Goal: Information Seeking & Learning: Learn about a topic

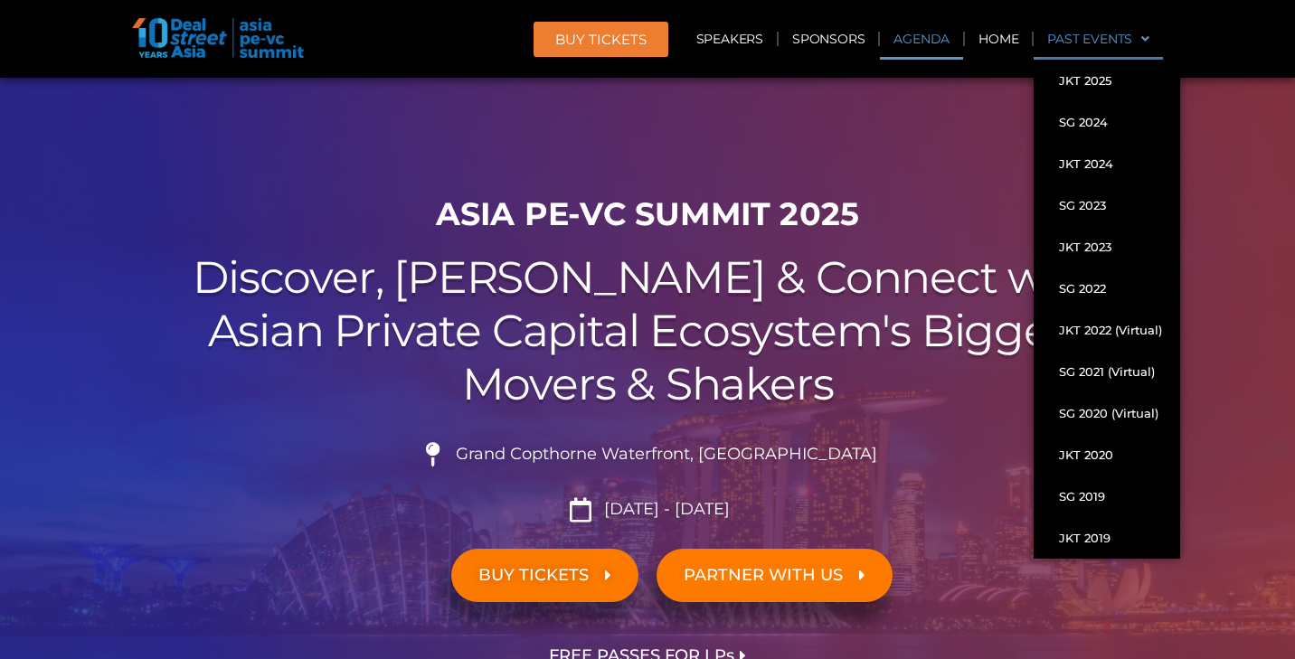
click at [920, 37] on link "Agenda" at bounding box center [921, 39] width 83 height 42
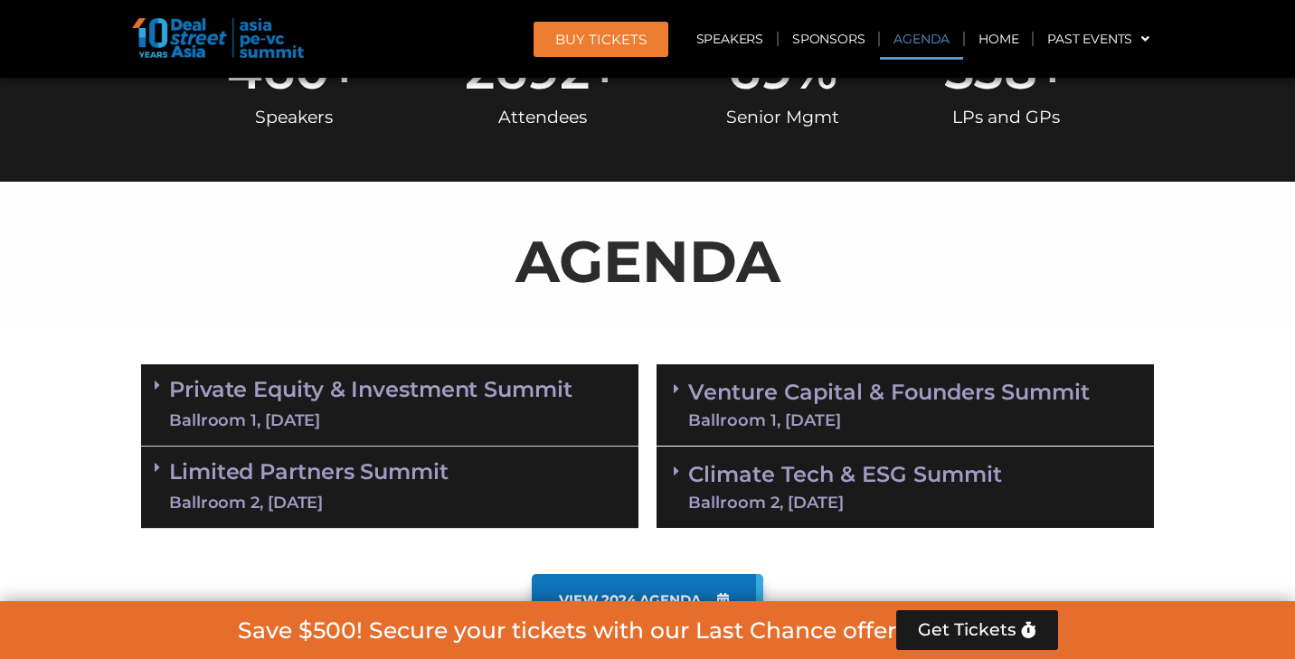
scroll to position [943, 0]
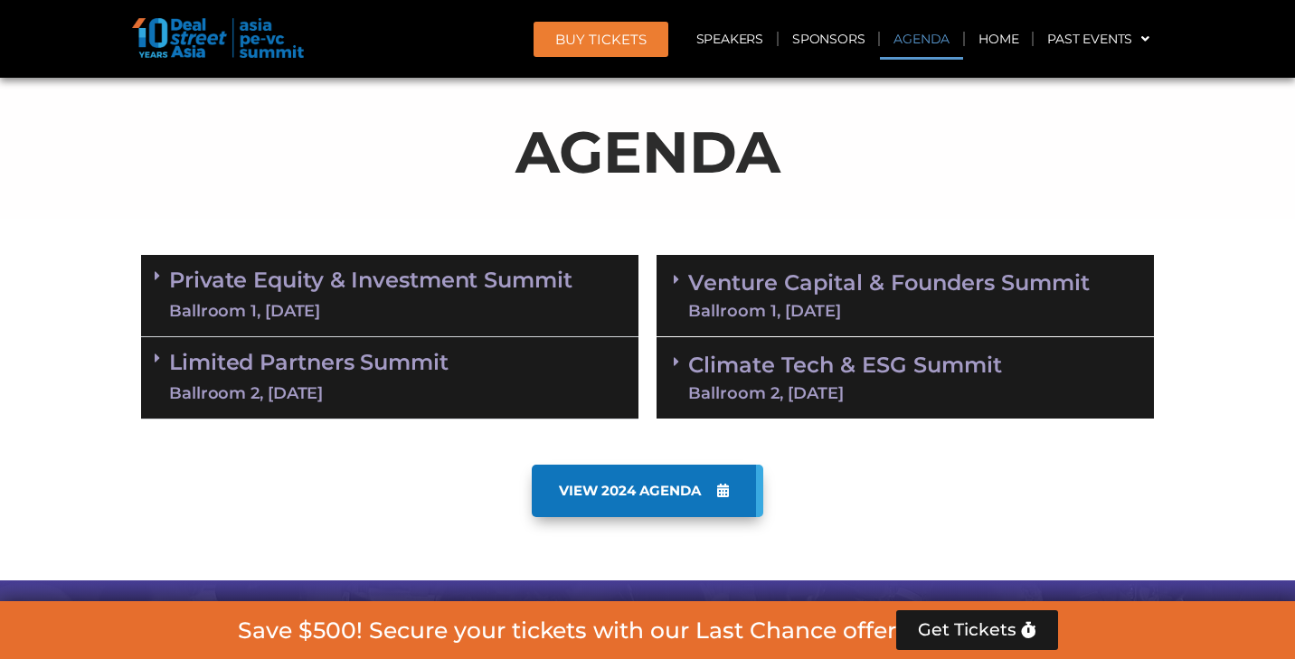
click at [826, 391] on div "Ballroom 2, [DATE]" at bounding box center [845, 393] width 314 height 16
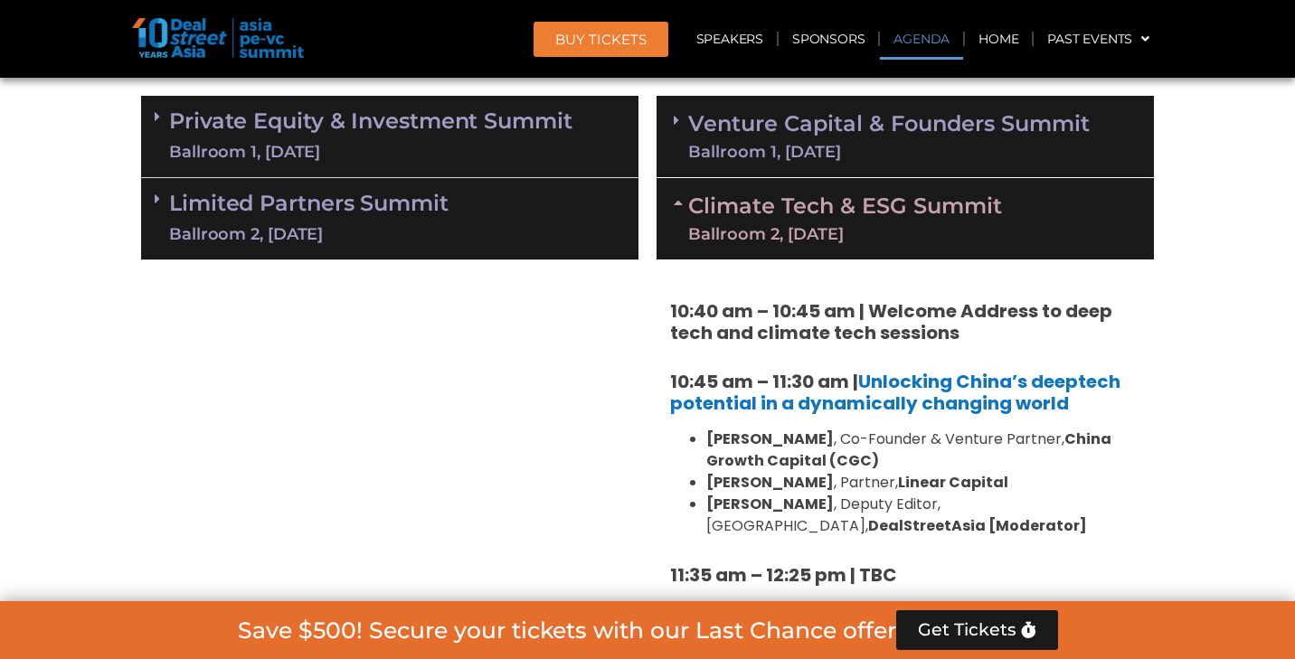
scroll to position [1059, 0]
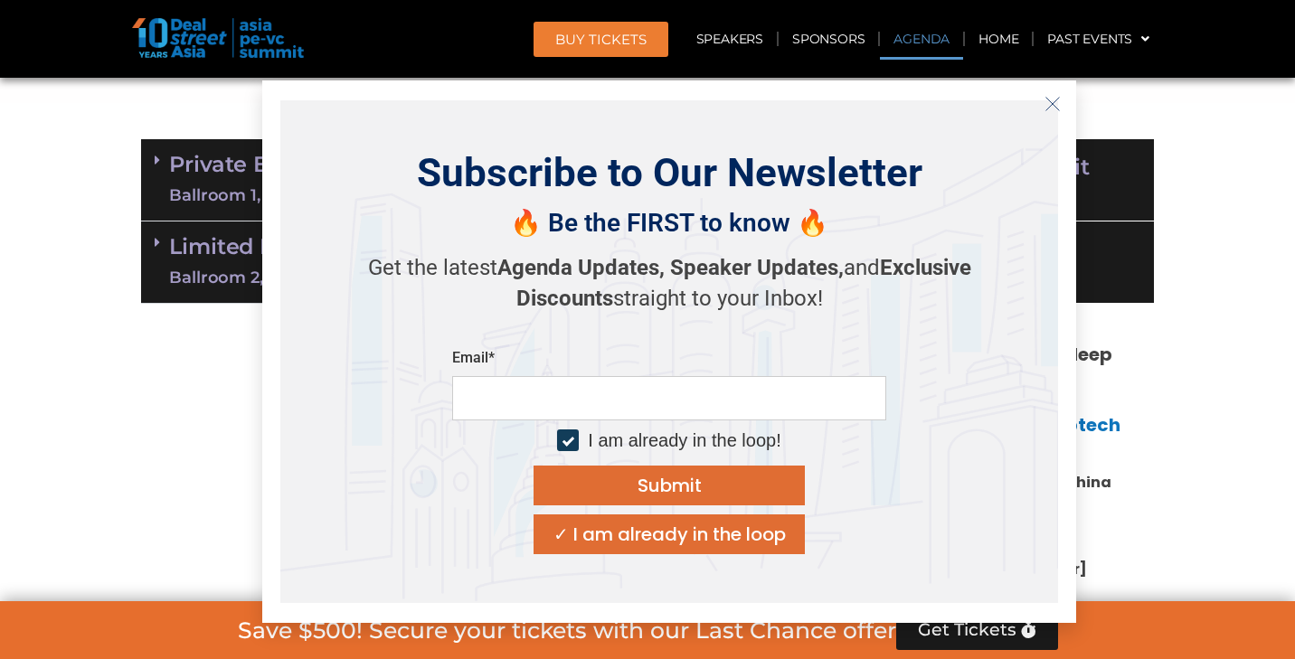
click at [1055, 102] on icon "Close" at bounding box center [1052, 104] width 16 height 16
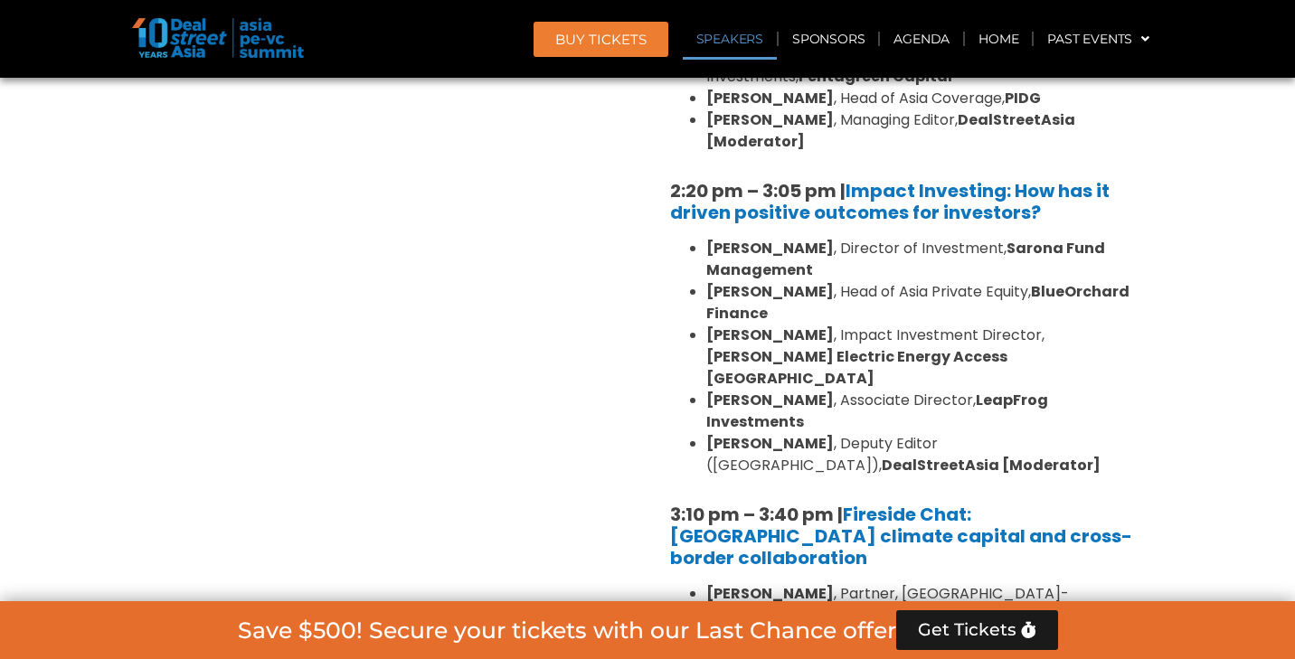
scroll to position [1805, 0]
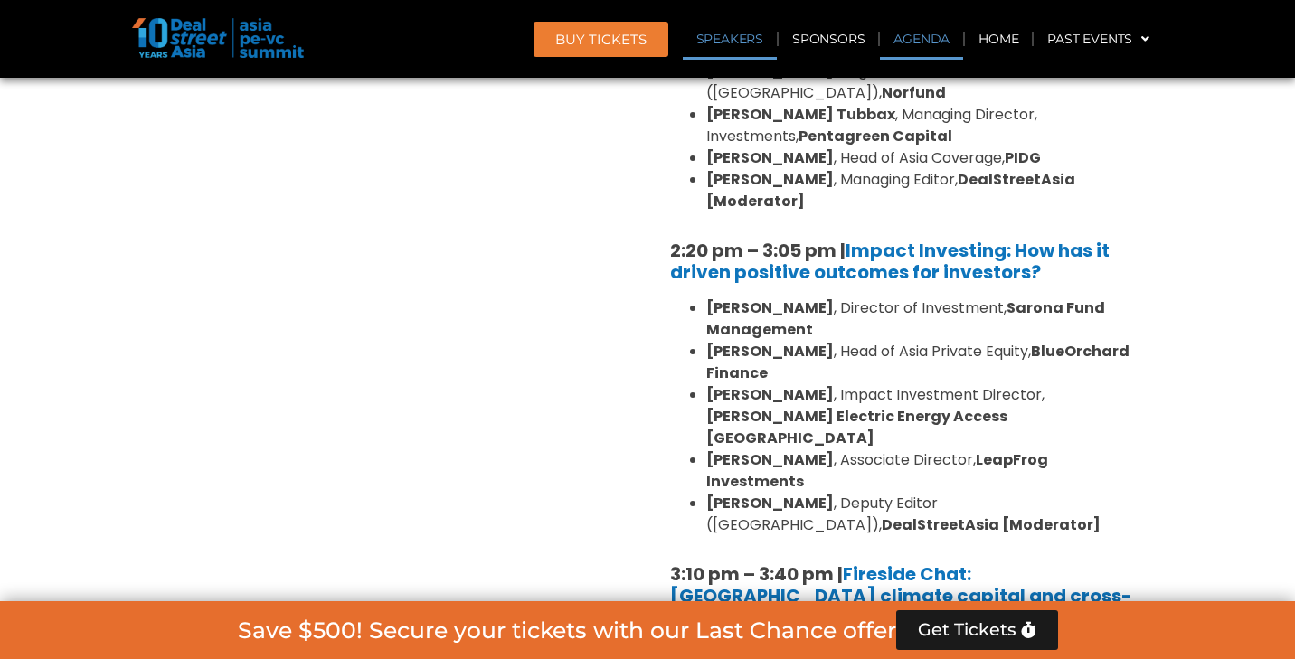
click at [930, 43] on link "Agenda" at bounding box center [921, 39] width 83 height 42
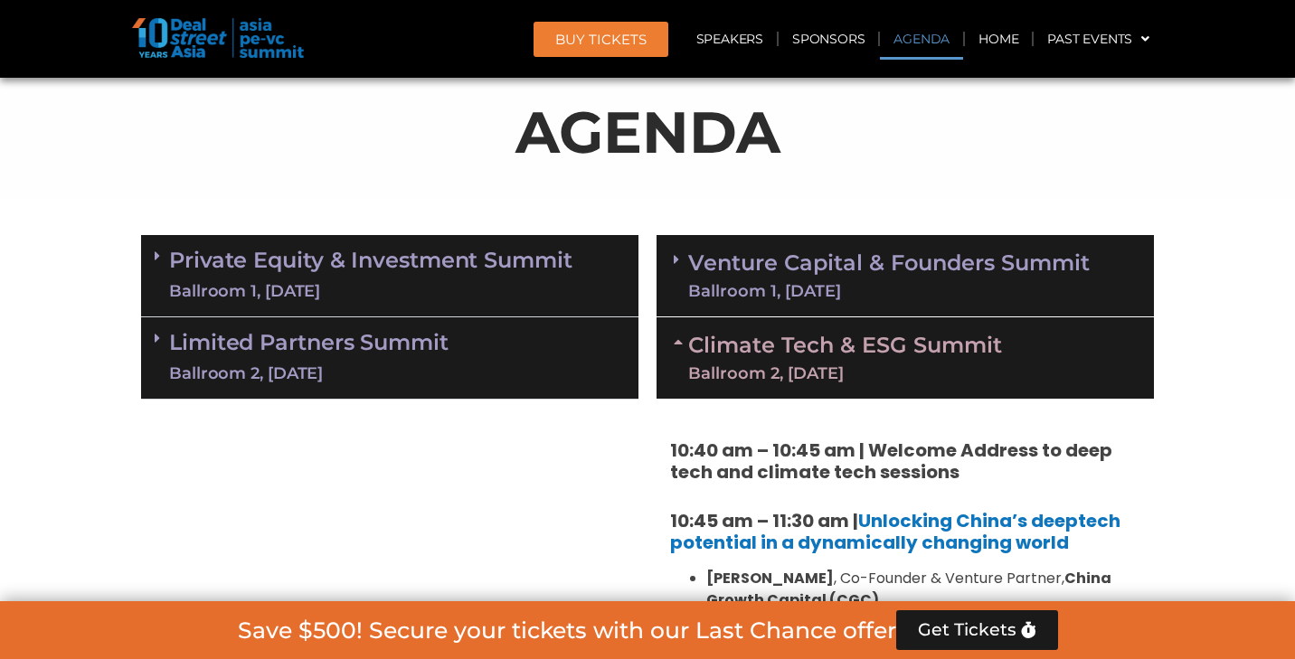
scroll to position [964, 0]
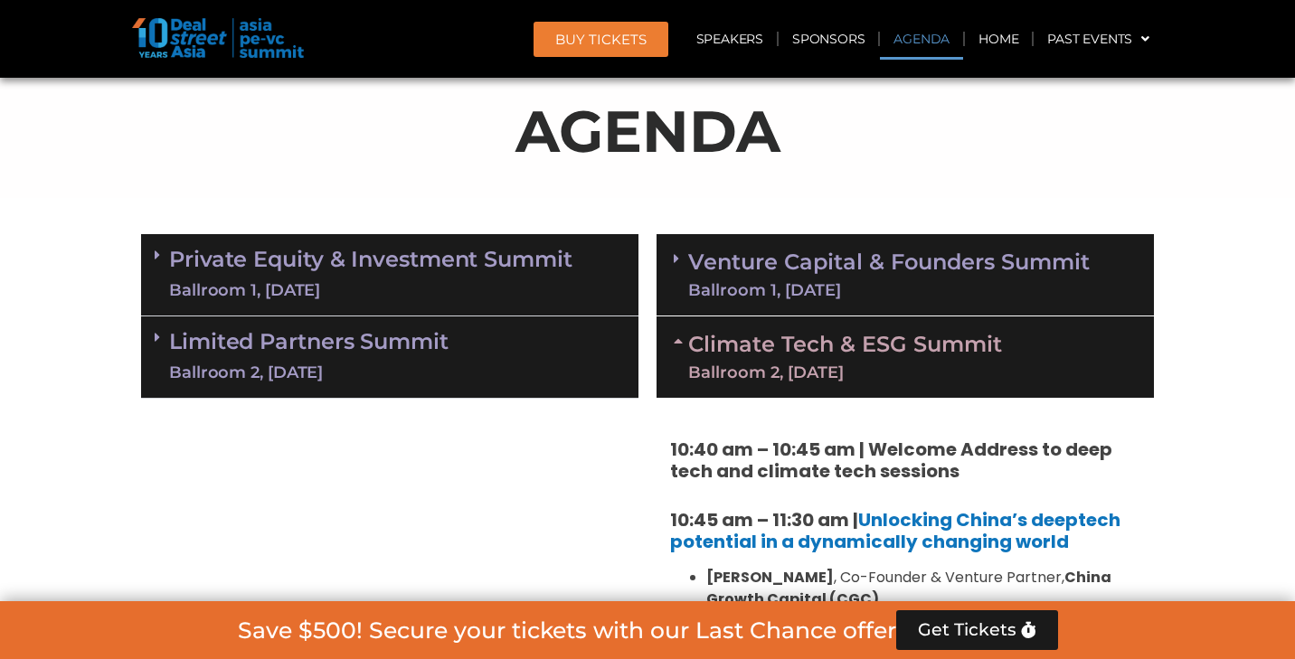
click at [827, 264] on link "Venture Capital & Founders​ Summit Ballroom 1, [DATE]" at bounding box center [889, 274] width 402 height 47
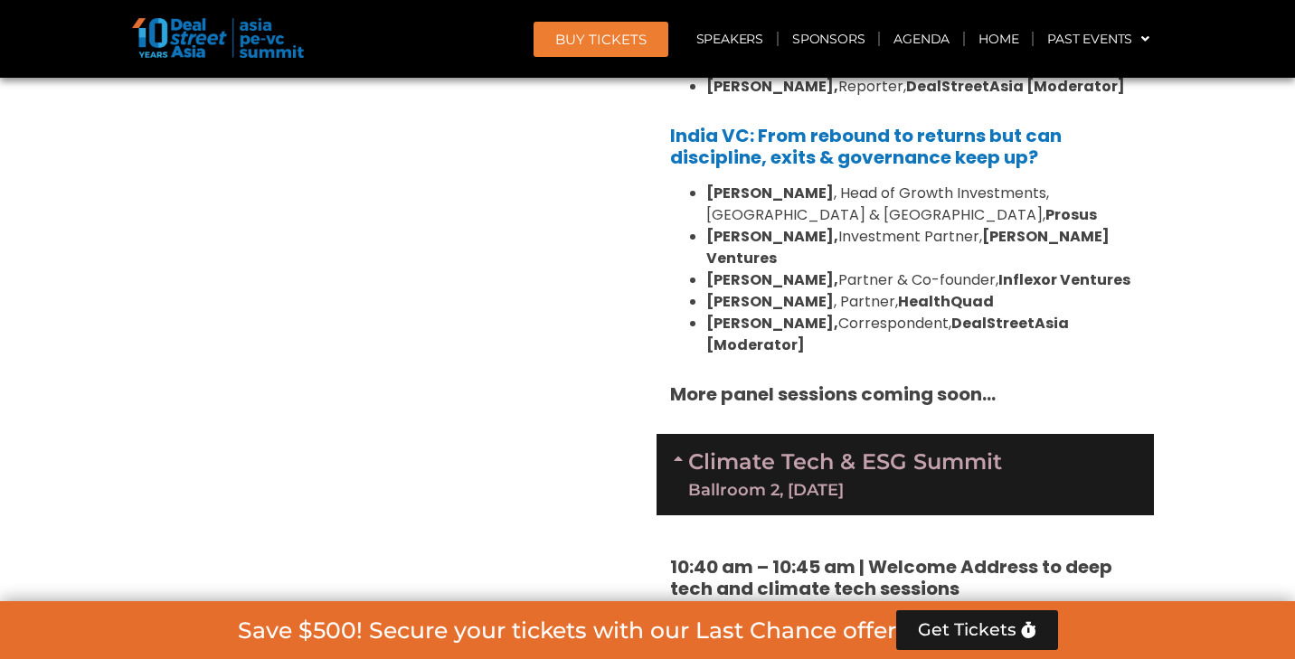
scroll to position [2307, 0]
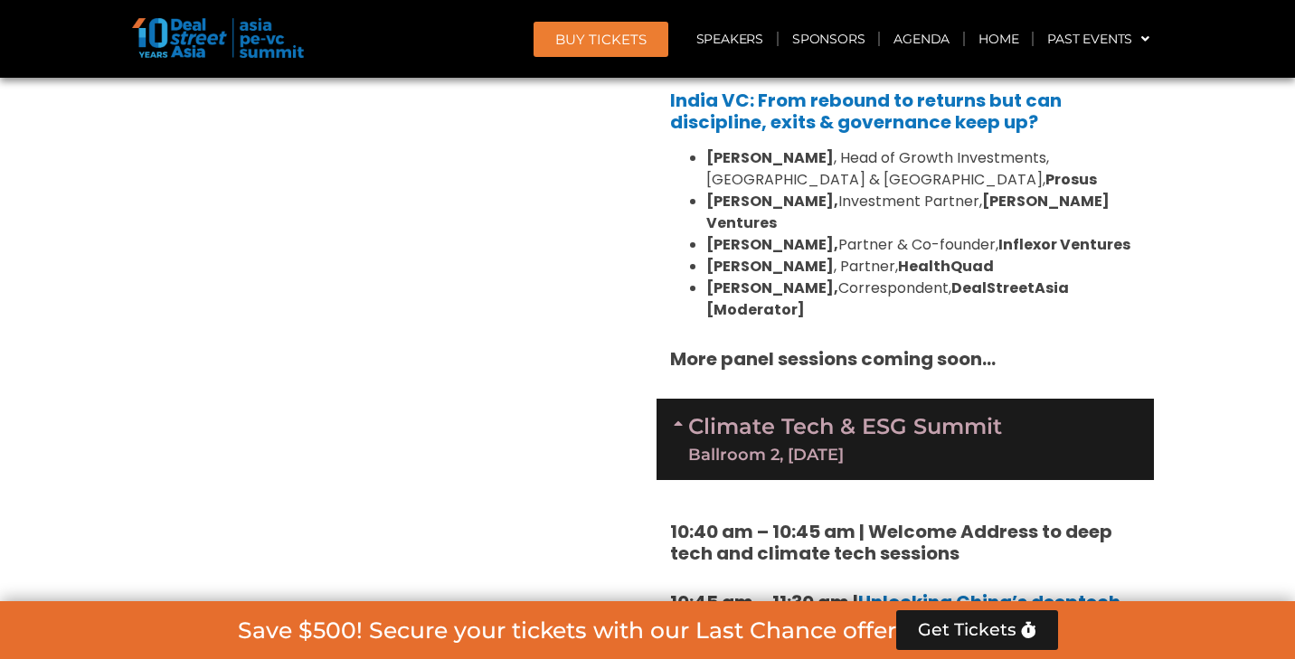
click at [976, 447] on div "Ballroom 2, [DATE]" at bounding box center [845, 455] width 314 height 16
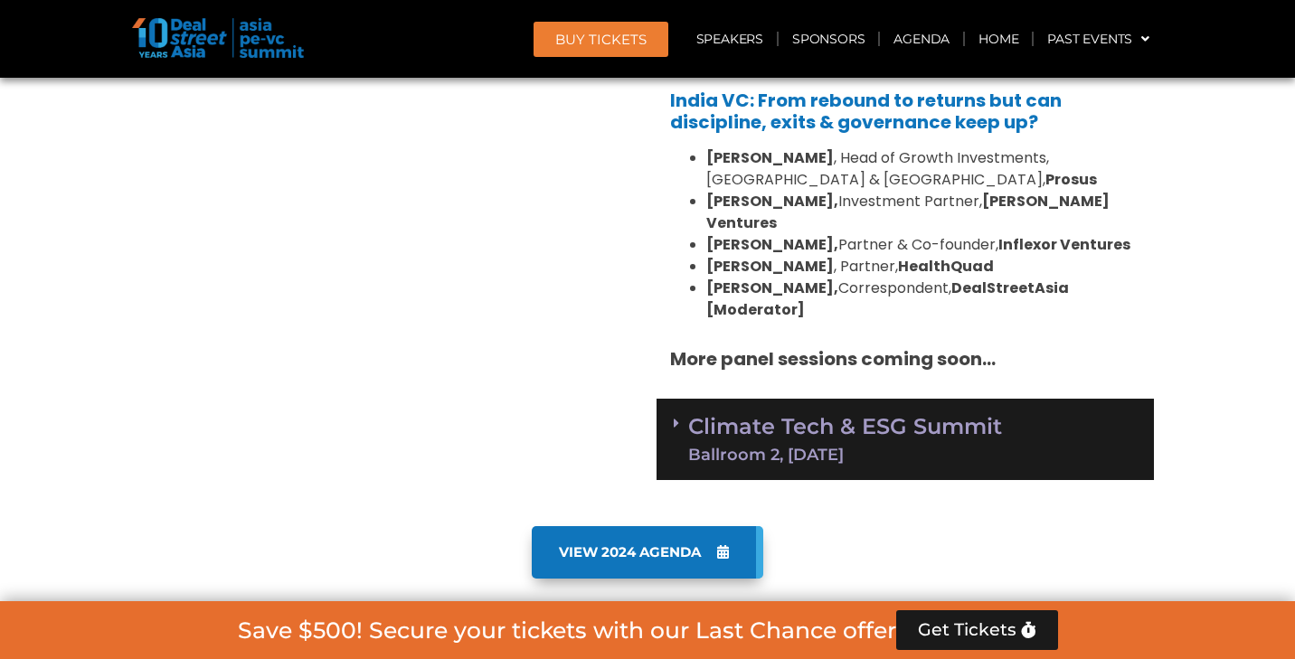
click at [972, 416] on link "Climate Tech & ESG Summit Ballroom 2, 11 Sept" at bounding box center [845, 439] width 314 height 47
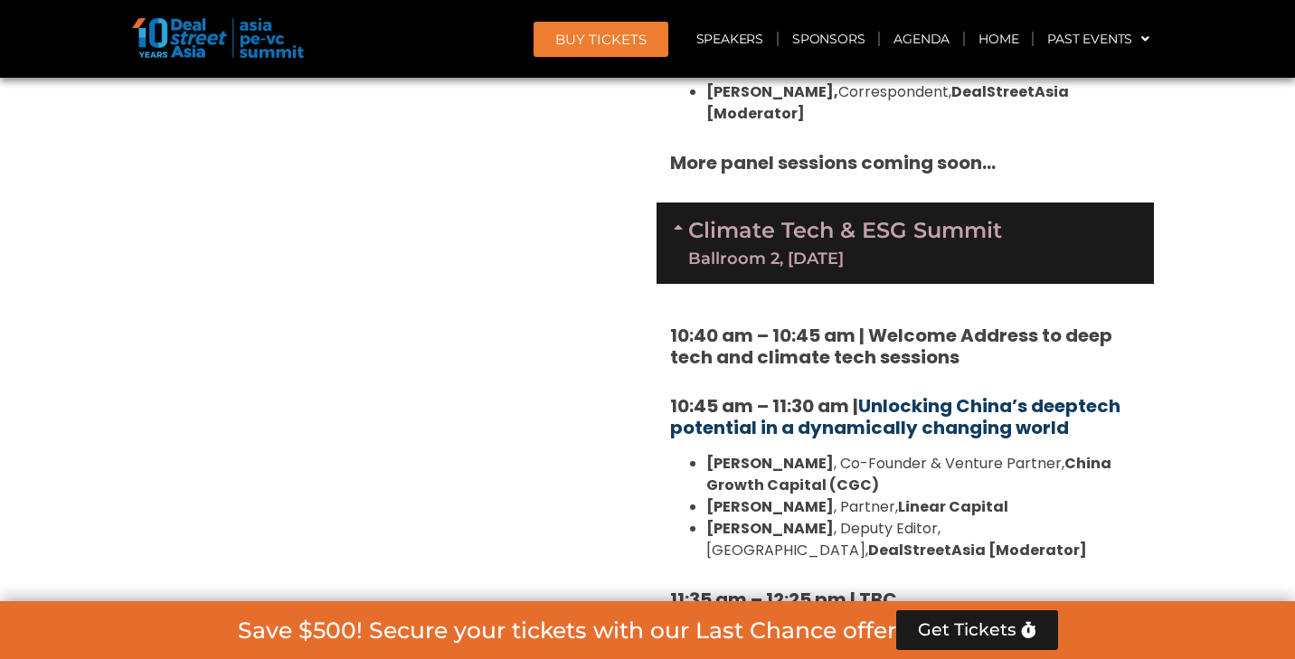
scroll to position [2506, 0]
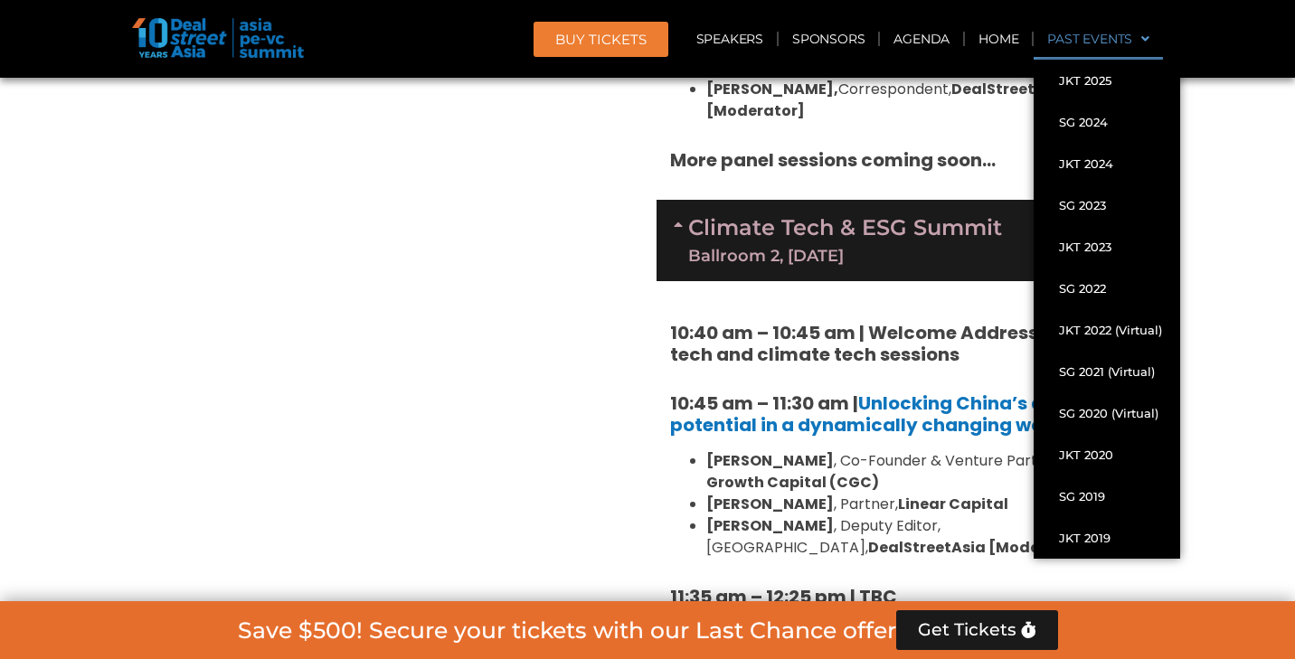
click at [1145, 38] on span at bounding box center [1140, 39] width 17 height 31
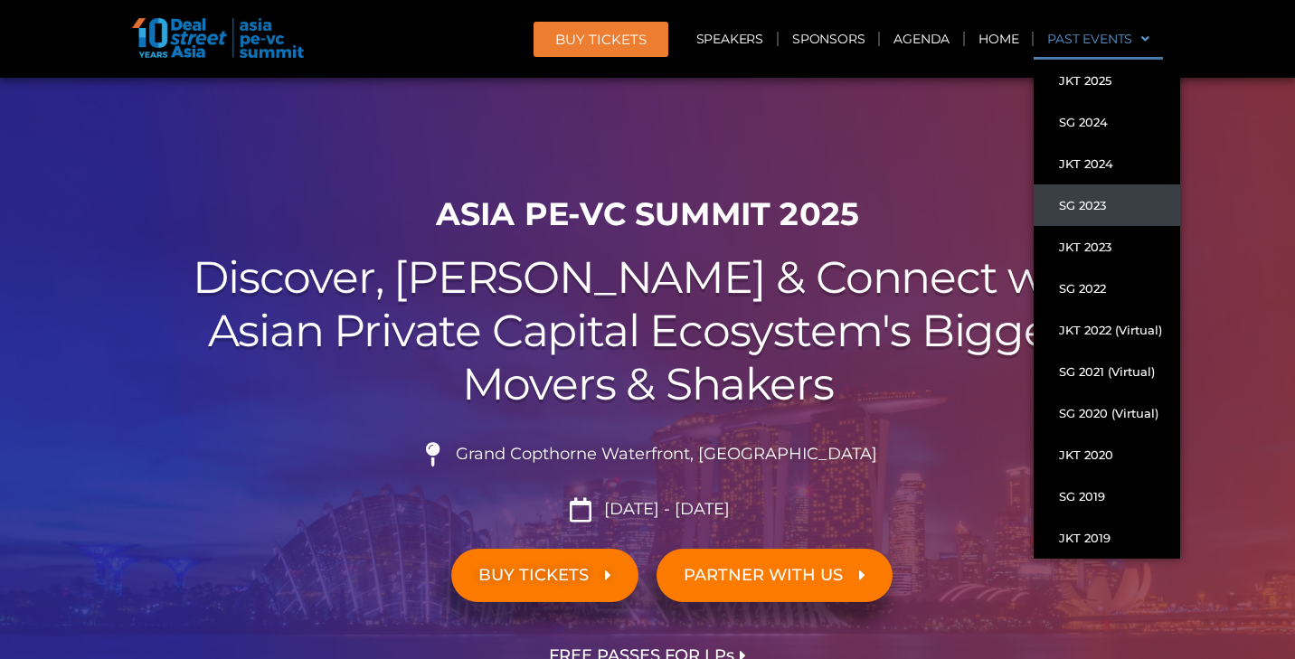
click at [1101, 208] on link "SG 2023" at bounding box center [1107, 205] width 146 height 42
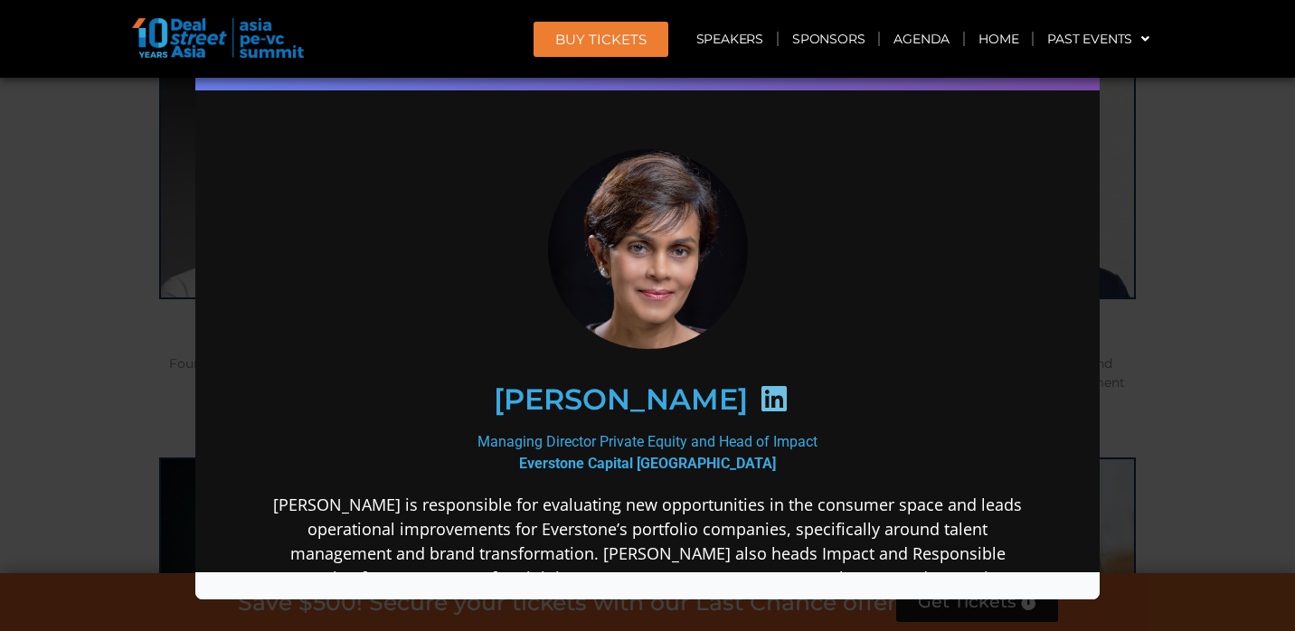
scroll to position [267, 0]
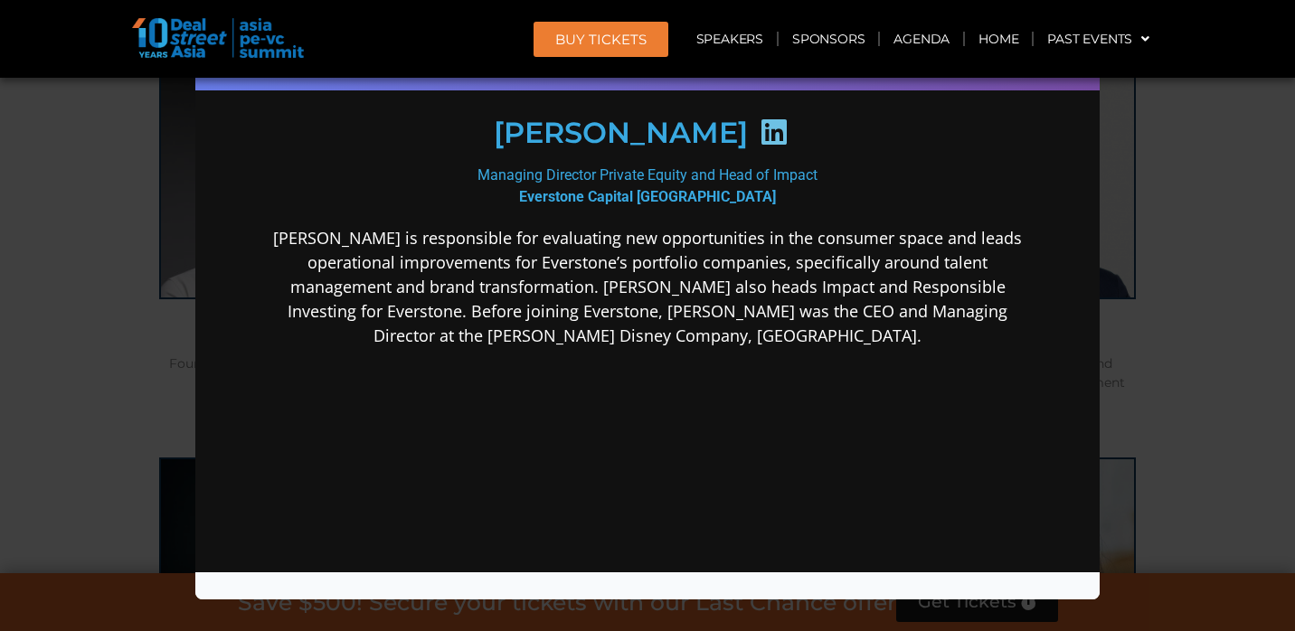
click at [1225, 194] on div "Speaker Profile ×" at bounding box center [647, 315] width 1295 height 631
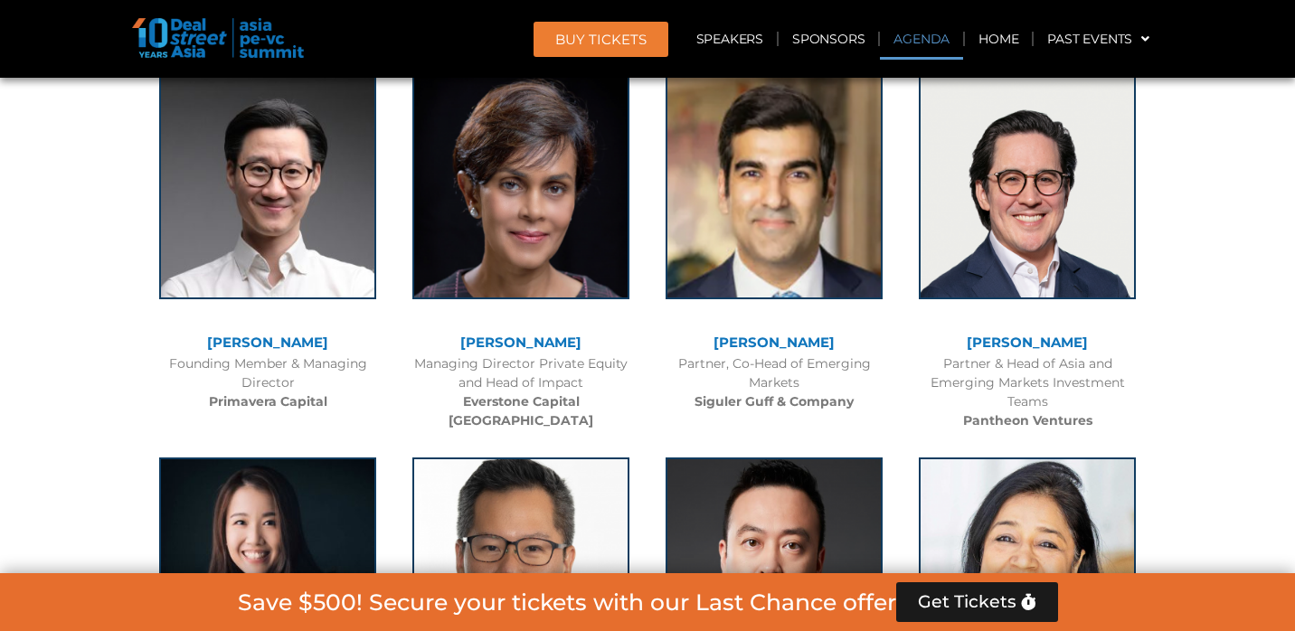
click at [926, 38] on link "Agenda" at bounding box center [921, 39] width 83 height 42
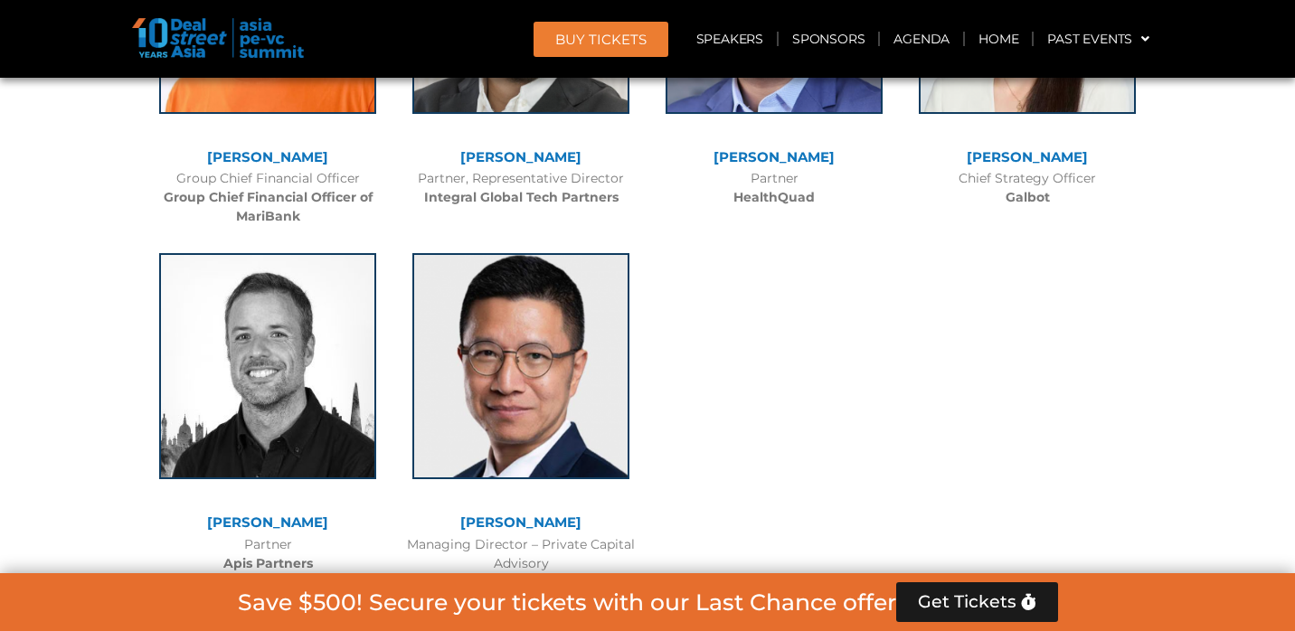
scroll to position [11012, 0]
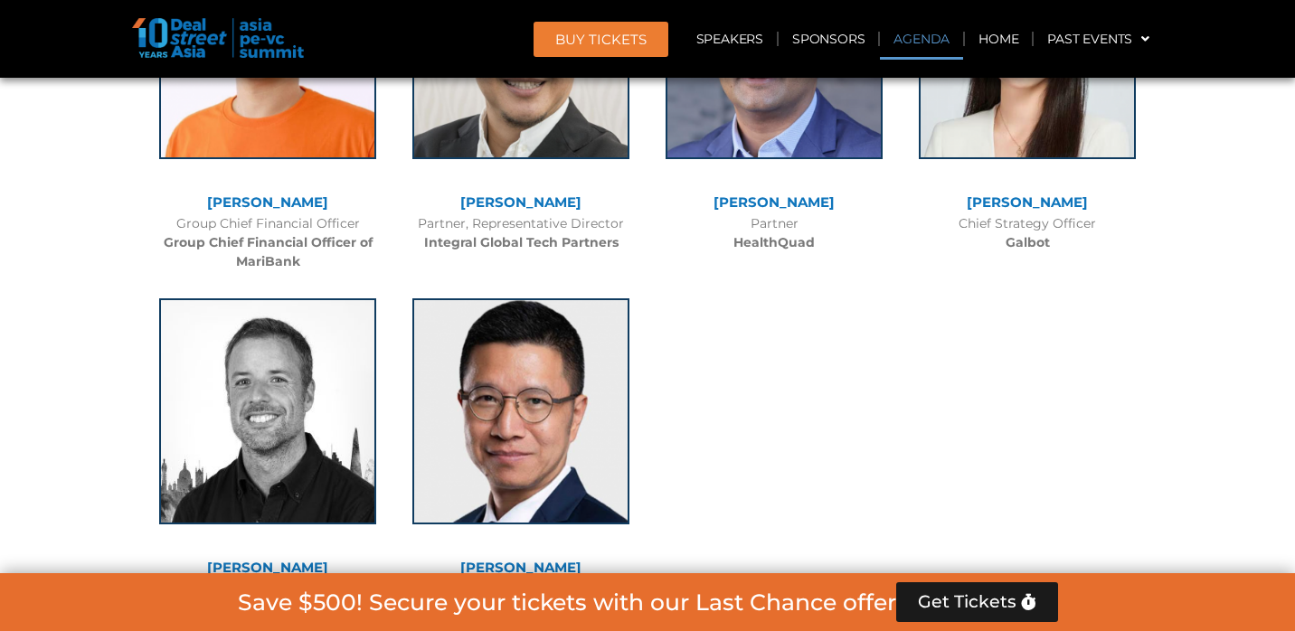
click at [921, 40] on link "Agenda" at bounding box center [921, 39] width 83 height 42
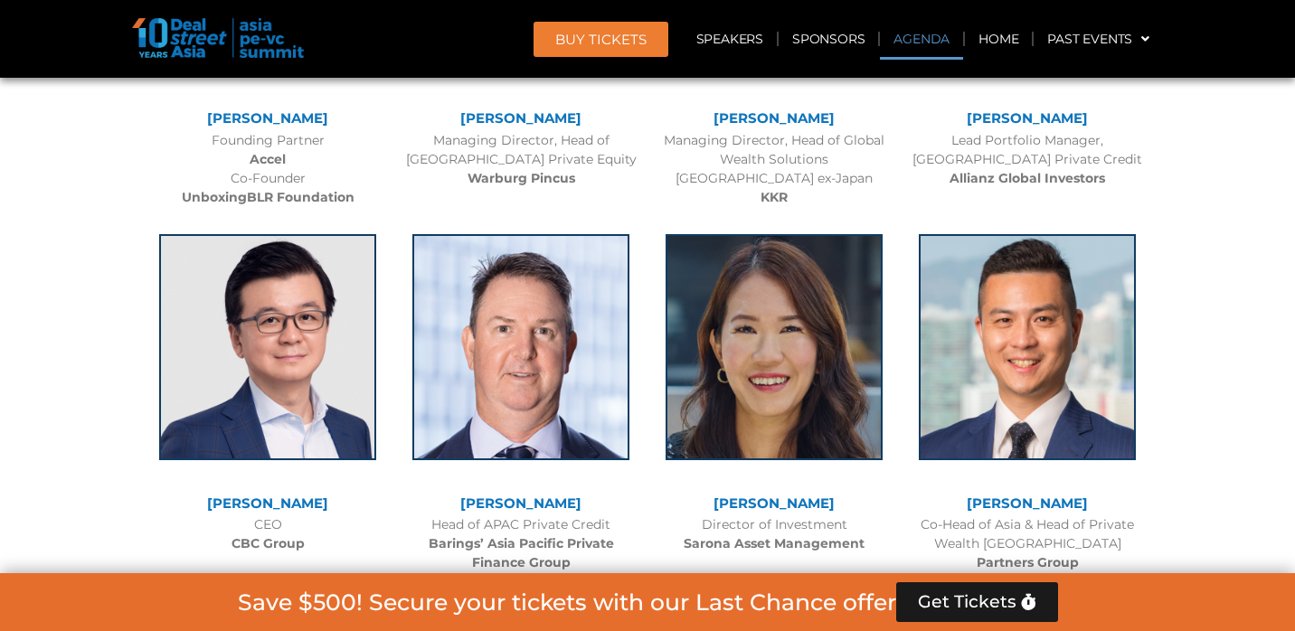
scroll to position [943, 0]
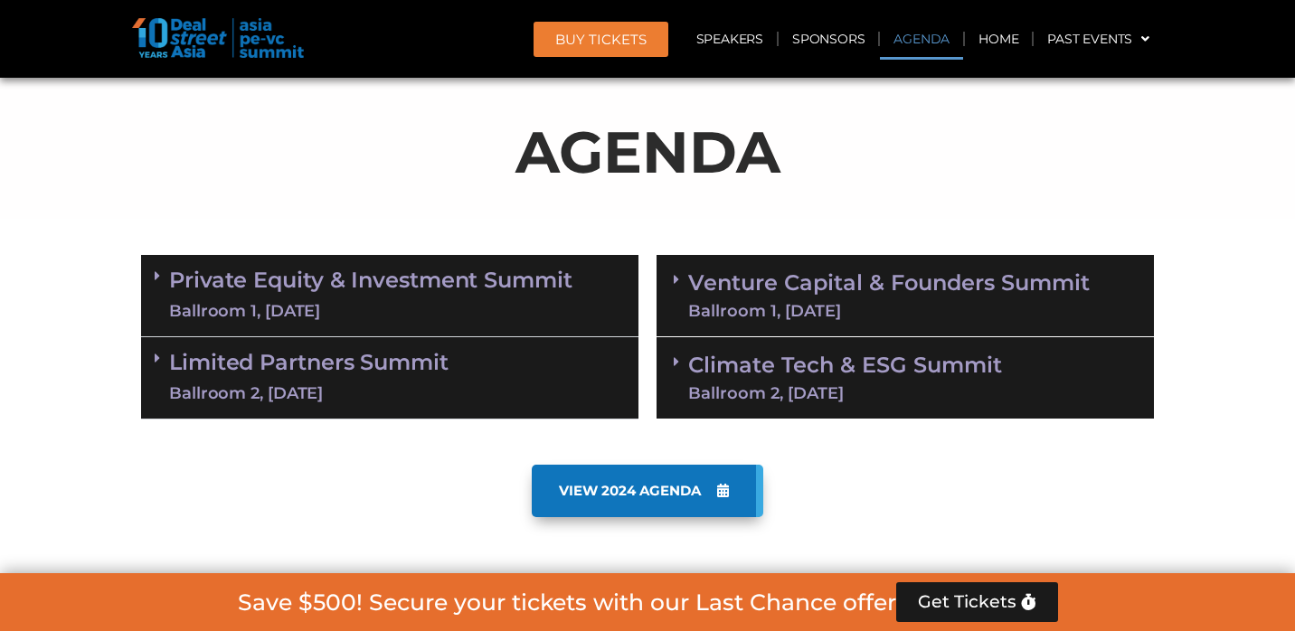
click at [855, 372] on link "Climate Tech & ESG Summit Ballroom 2, 11 Sept" at bounding box center [845, 377] width 314 height 47
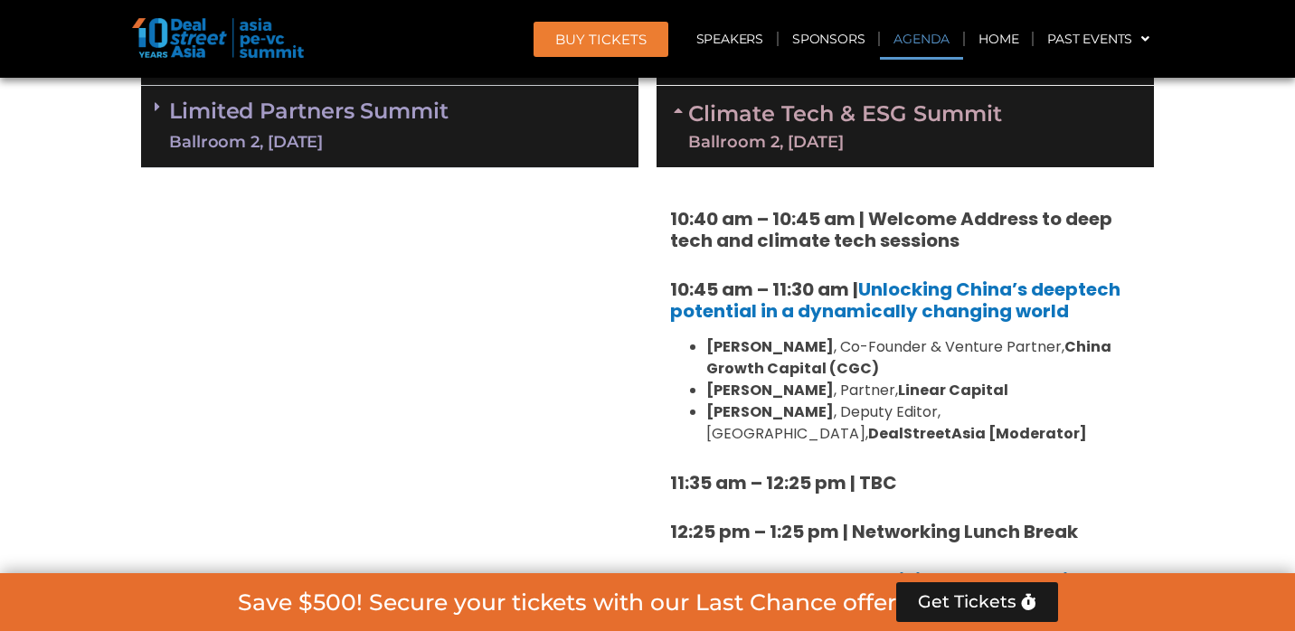
scroll to position [1194, 0]
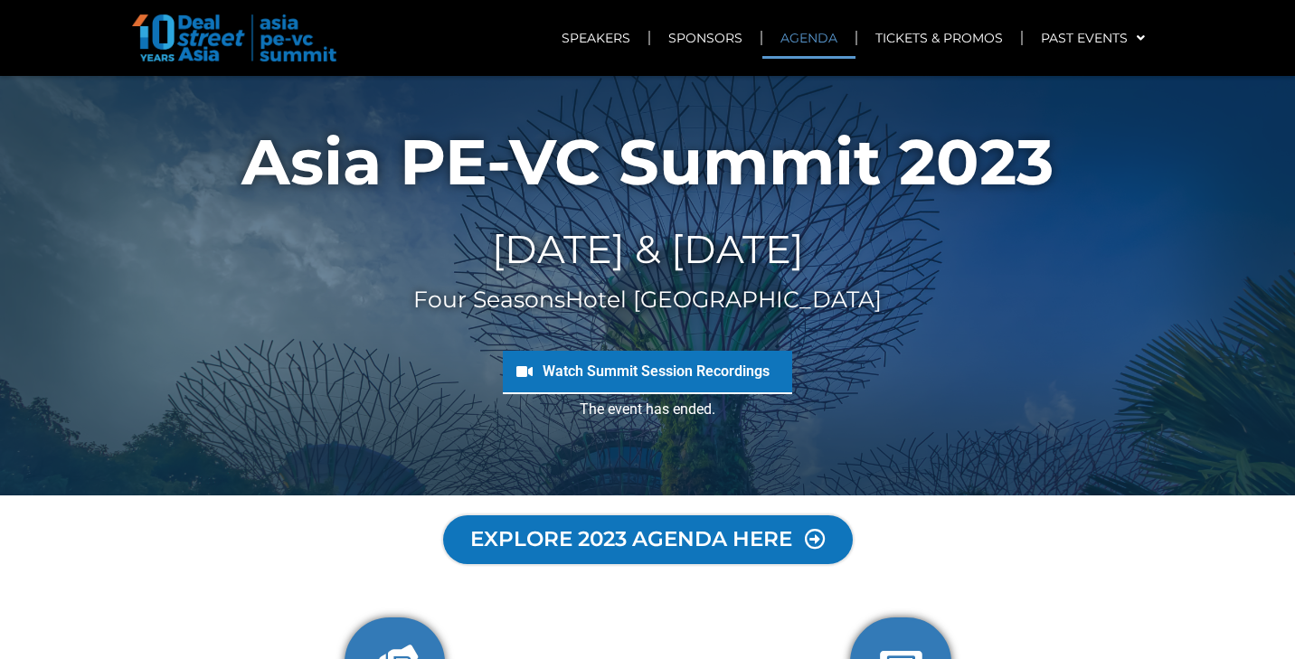
click at [802, 38] on link "AGENDA" at bounding box center [808, 38] width 93 height 42
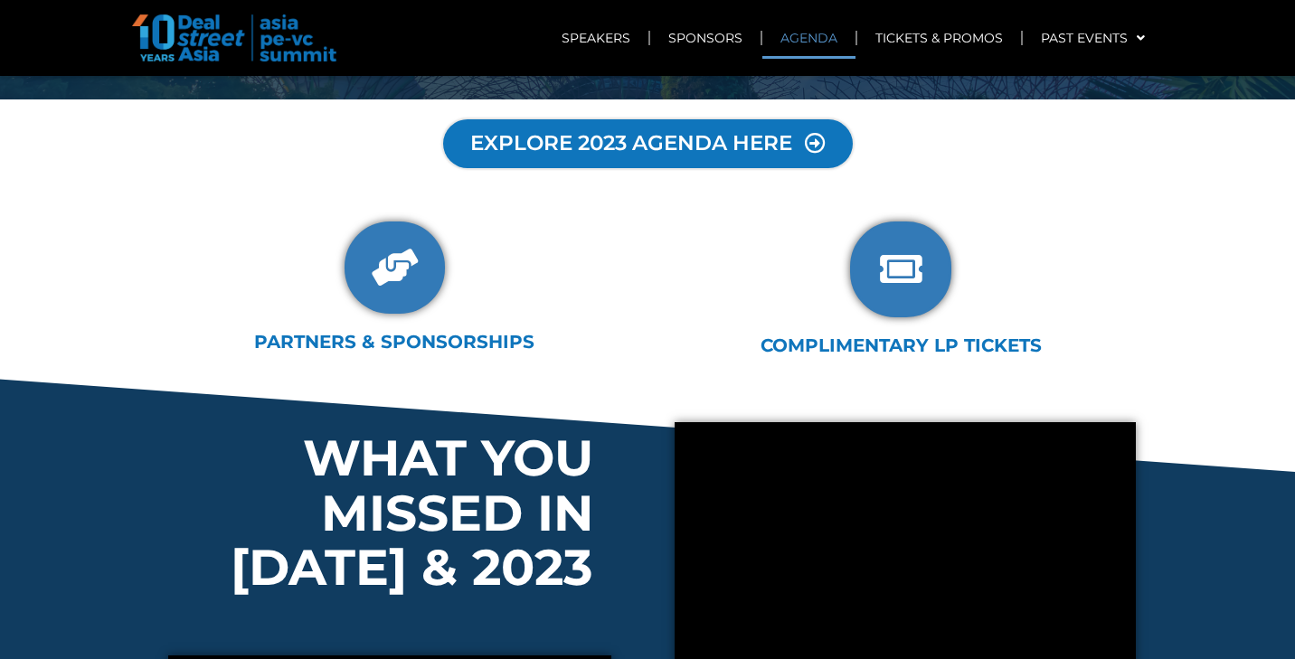
scroll to position [429, 0]
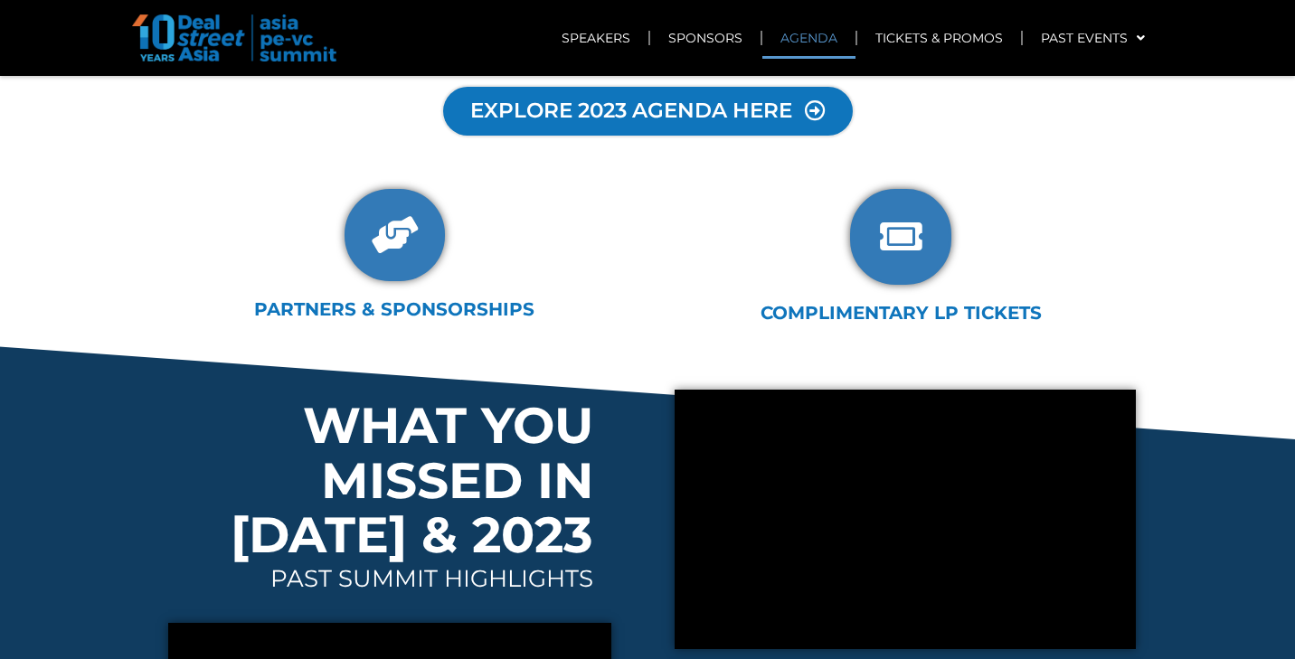
click at [595, 118] on span "EXPLORE 2023 AGENDA HERE" at bounding box center [631, 111] width 322 height 22
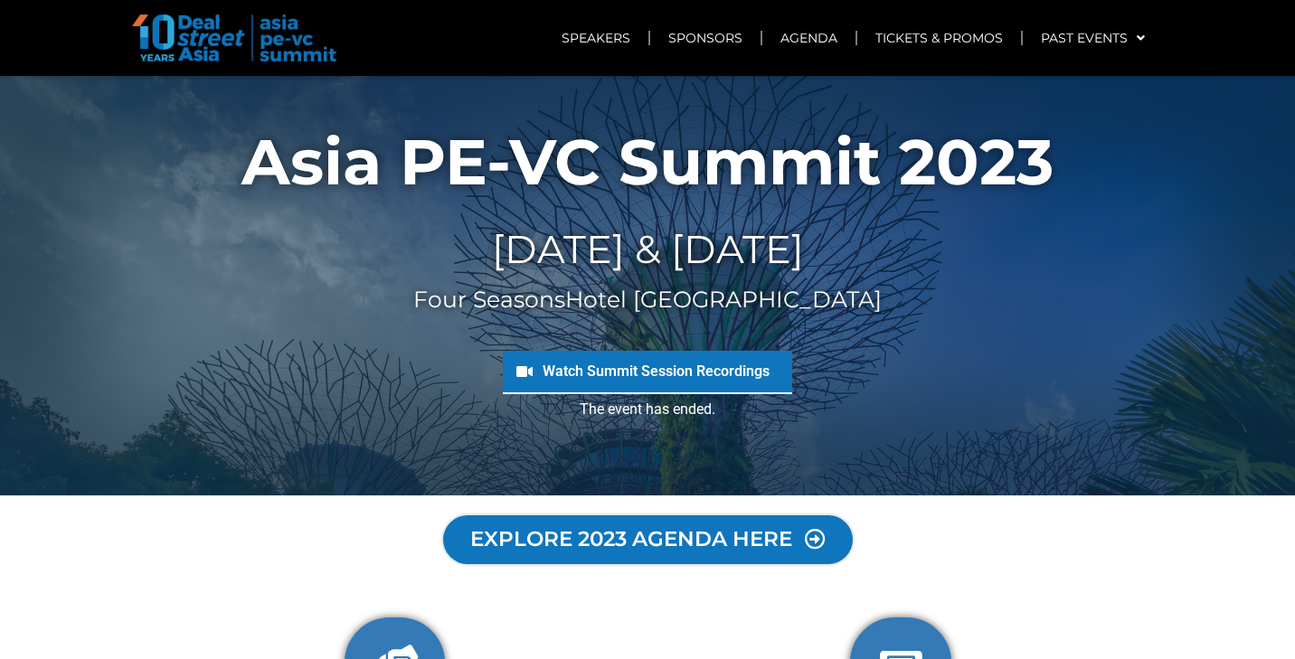
scroll to position [0, 0]
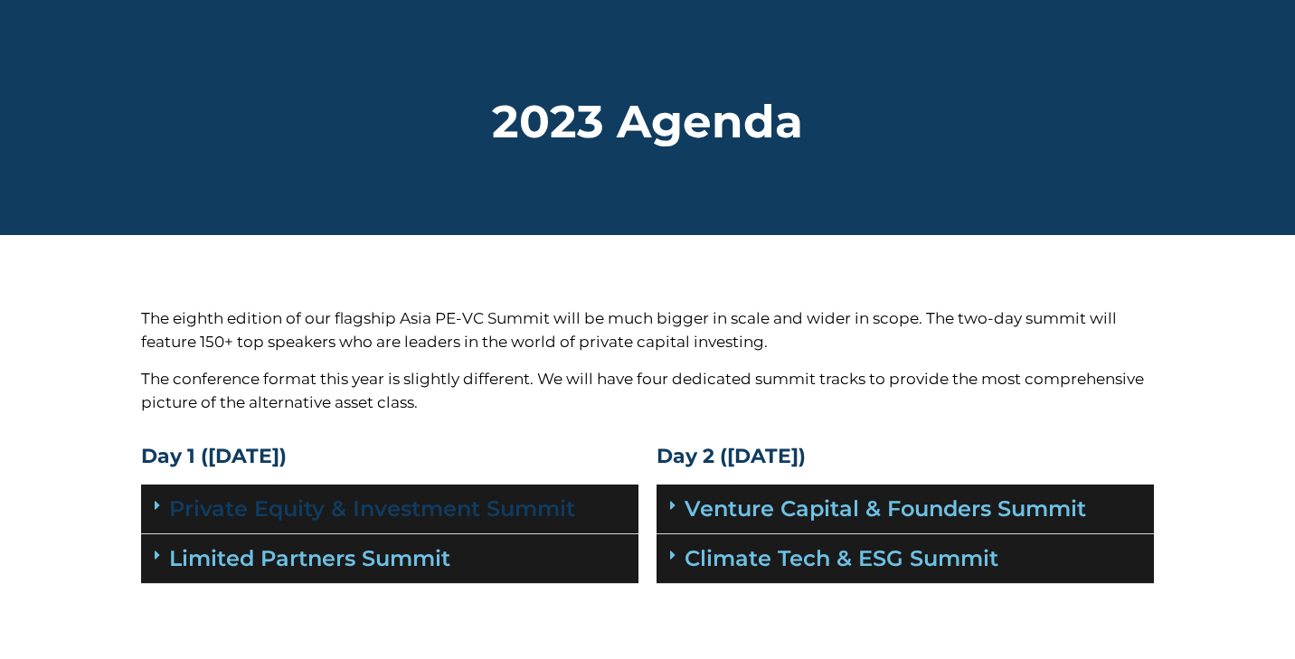
click at [457, 504] on link "Private Equity & Investment Summit" at bounding box center [372, 509] width 406 height 26
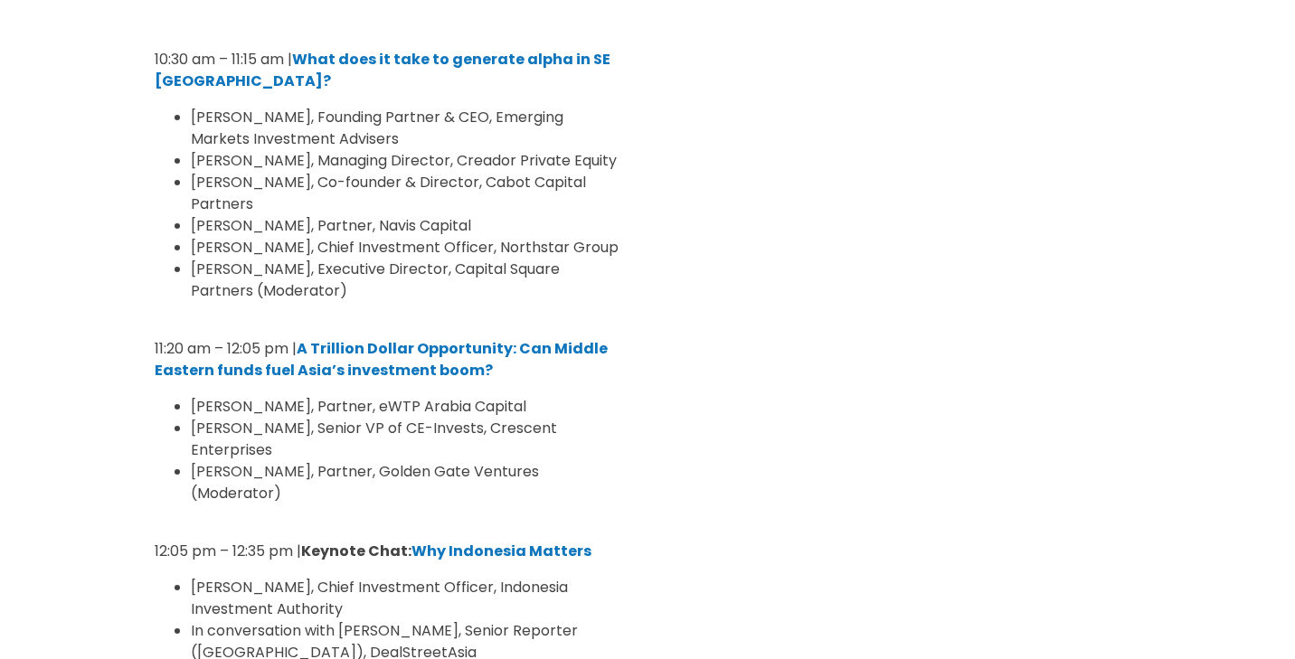
scroll to position [1074, 0]
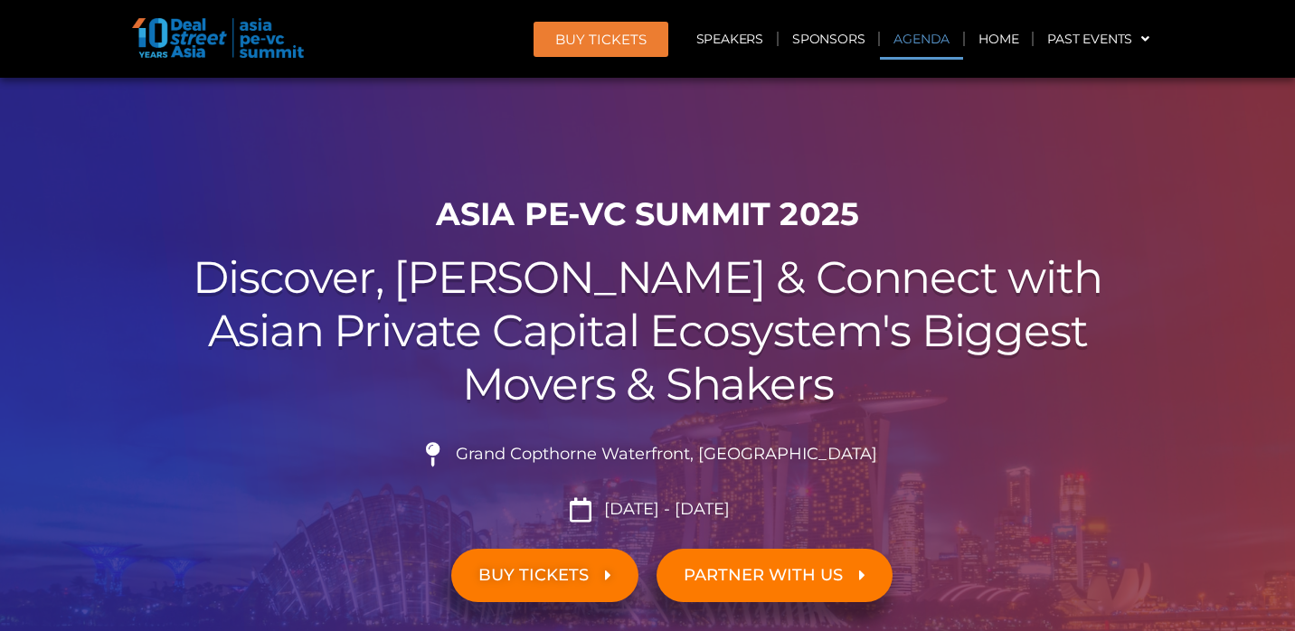
click at [922, 41] on link "Agenda" at bounding box center [921, 39] width 83 height 42
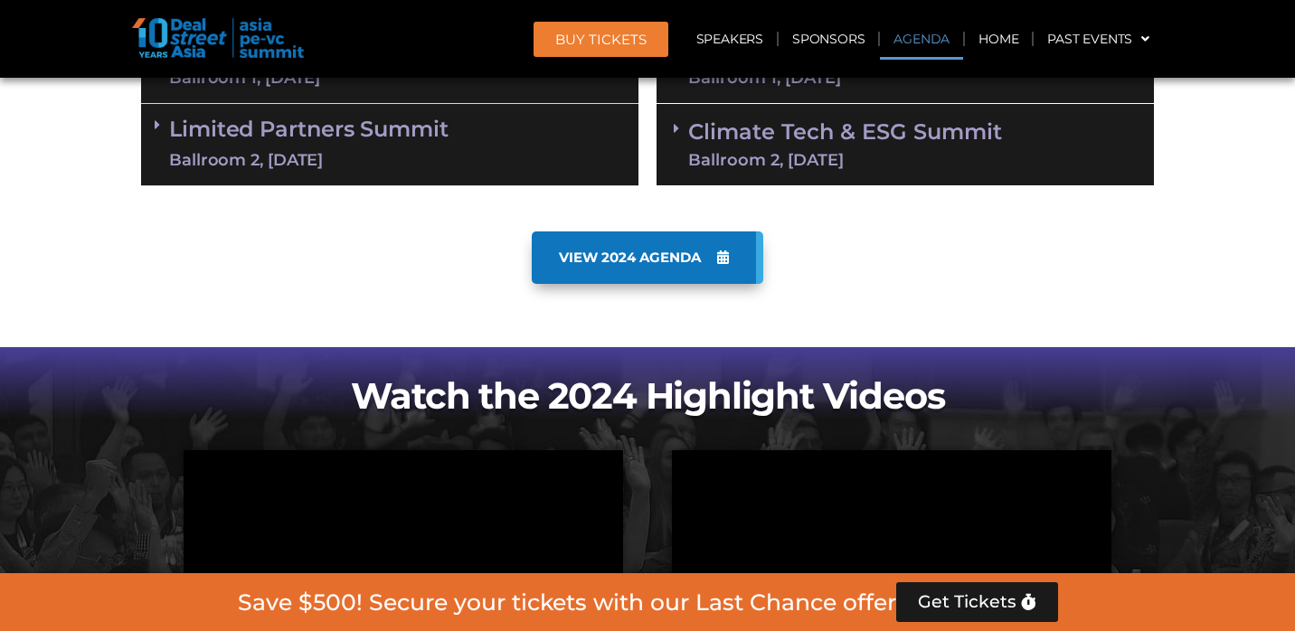
scroll to position [943, 0]
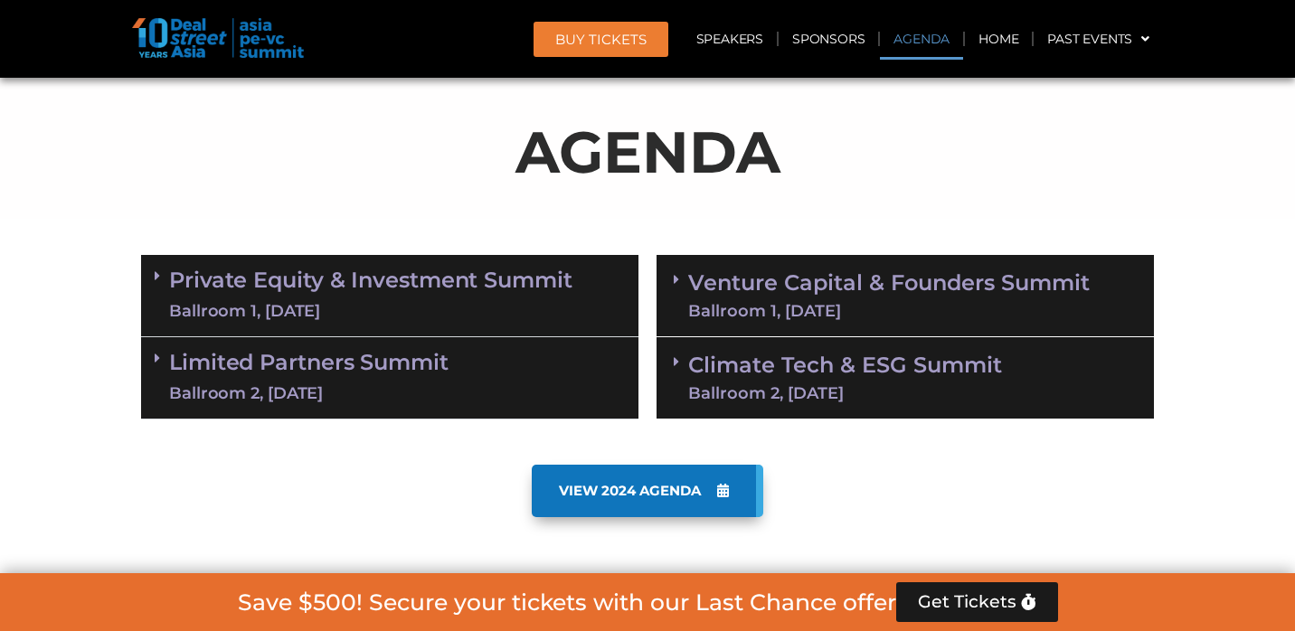
click at [830, 278] on link "Venture Capital & Founders​ Summit Ballroom 1, [DATE]" at bounding box center [889, 295] width 402 height 47
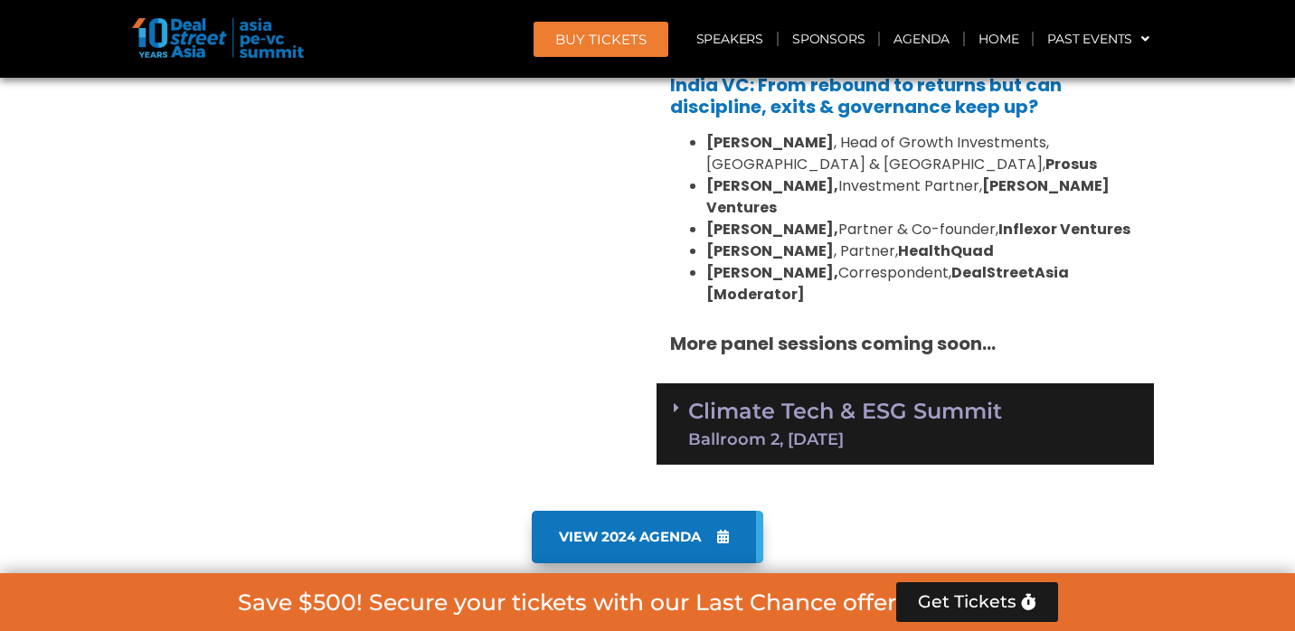
scroll to position [2351, 0]
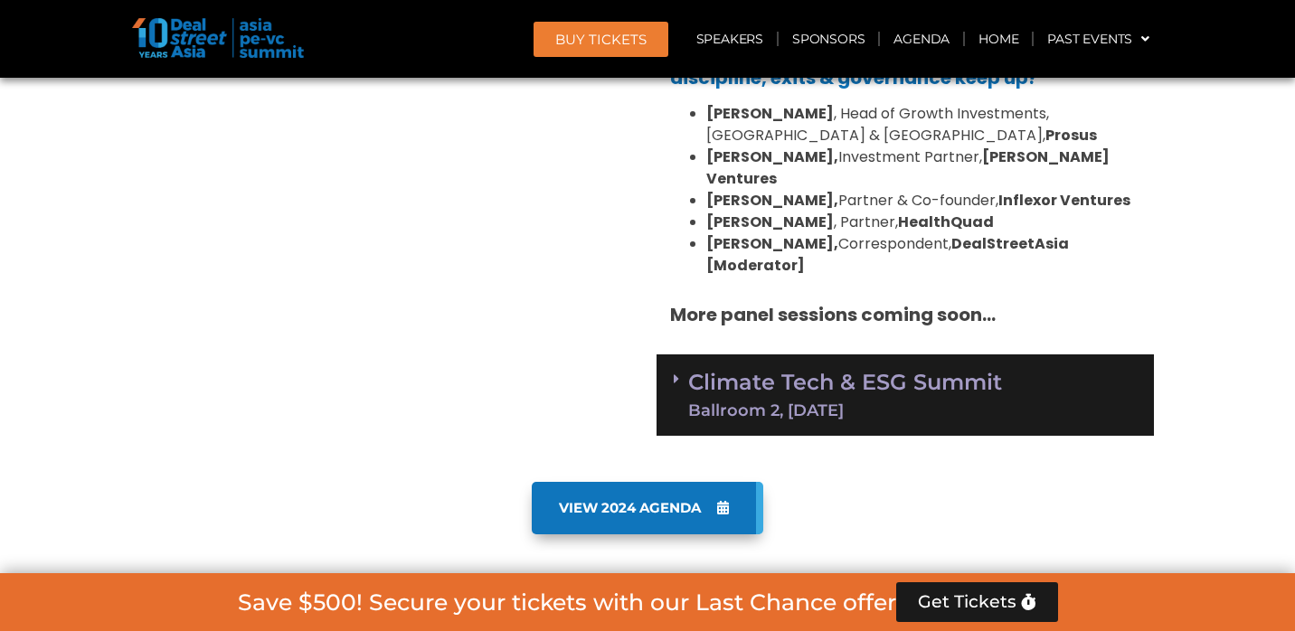
click at [822, 402] on div "Ballroom 2, [DATE]" at bounding box center [845, 410] width 314 height 16
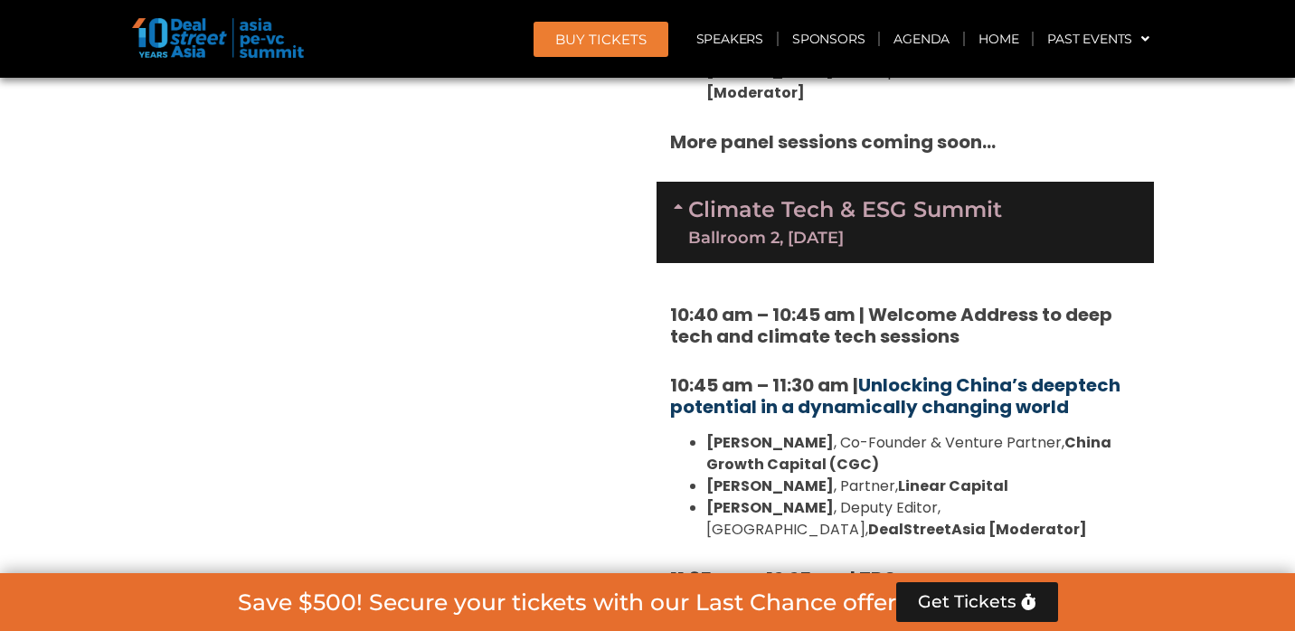
scroll to position [2585, 0]
